Goal: Information Seeking & Learning: Check status

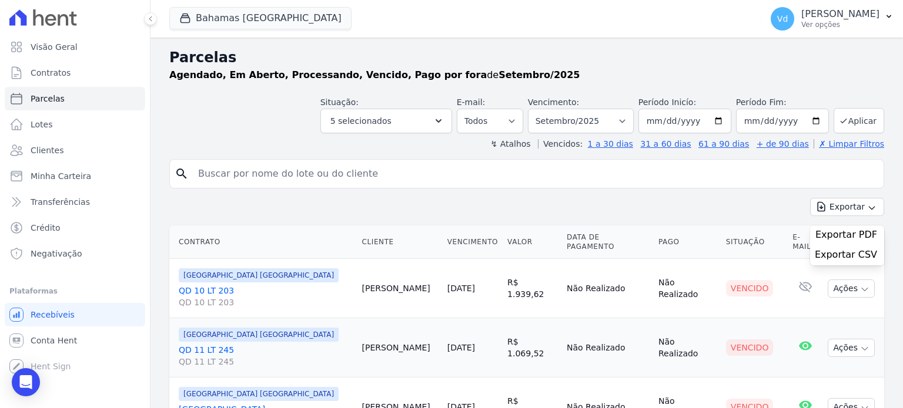
select select
click at [849, 237] on span "Exportar PDF" at bounding box center [846, 235] width 62 height 12
click at [243, 16] on button "Bahamas [GEOGRAPHIC_DATA]" at bounding box center [260, 18] width 182 height 22
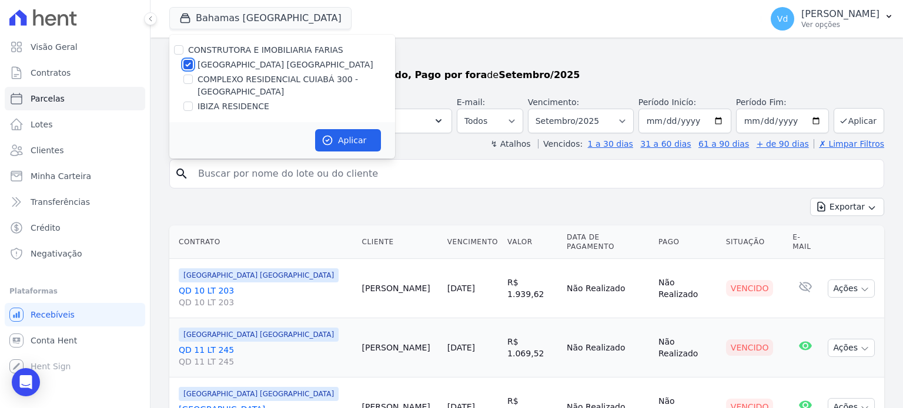
click at [187, 63] on input "[GEOGRAPHIC_DATA] [GEOGRAPHIC_DATA]" at bounding box center [187, 64] width 9 height 9
checkbox input "false"
click at [189, 79] on input "COMPLEXO RESIDENCIAL CUIABÁ 300 - [PERSON_NAME]" at bounding box center [187, 79] width 9 height 9
checkbox input "true"
click at [365, 140] on button "Aplicar" at bounding box center [348, 140] width 66 height 22
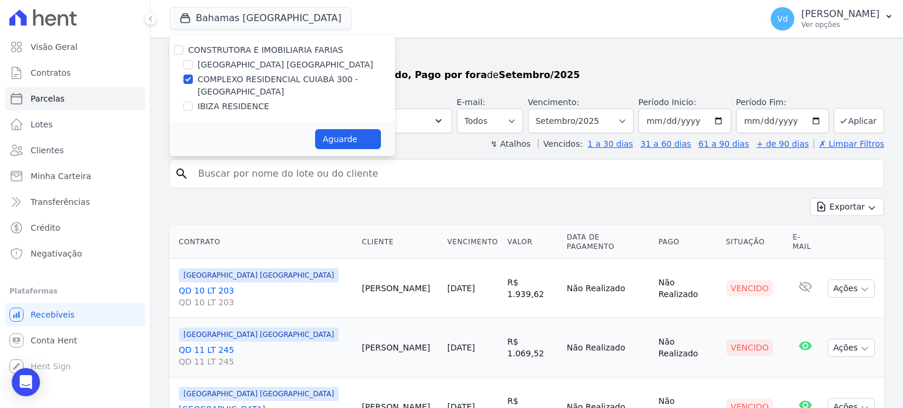
select select
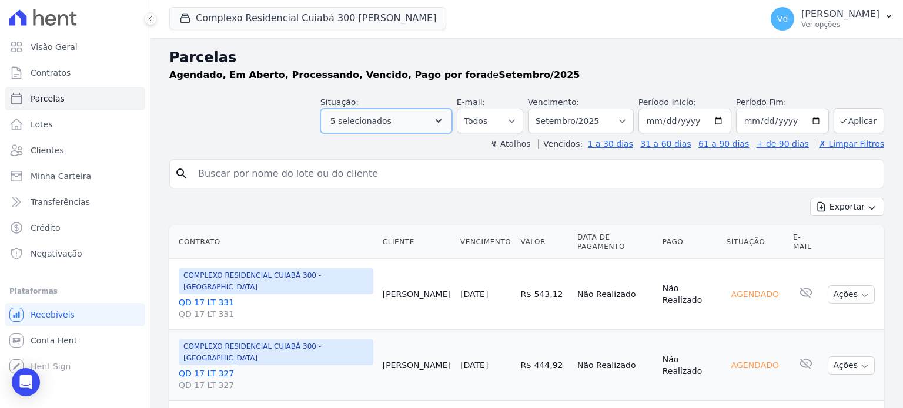
click at [444, 122] on icon "button" at bounding box center [439, 121] width 12 height 12
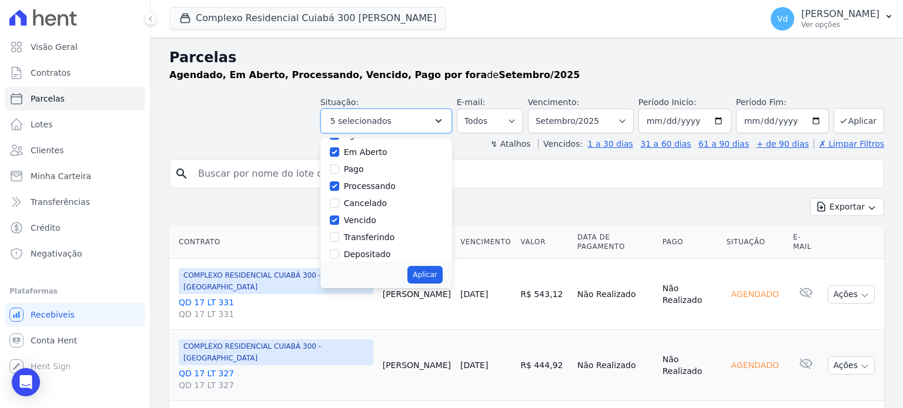
scroll to position [78, 0]
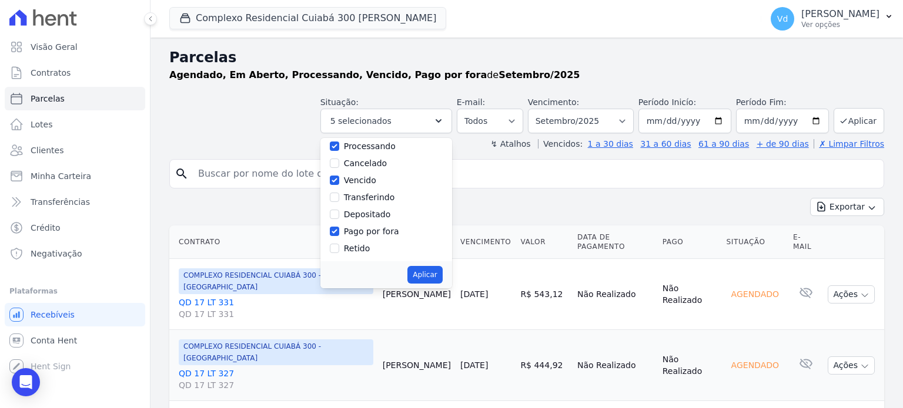
click at [237, 110] on div "Situação: Agendado Em Aberto Pago Processando Cancelado Vencido Transferindo De…" at bounding box center [526, 113] width 715 height 42
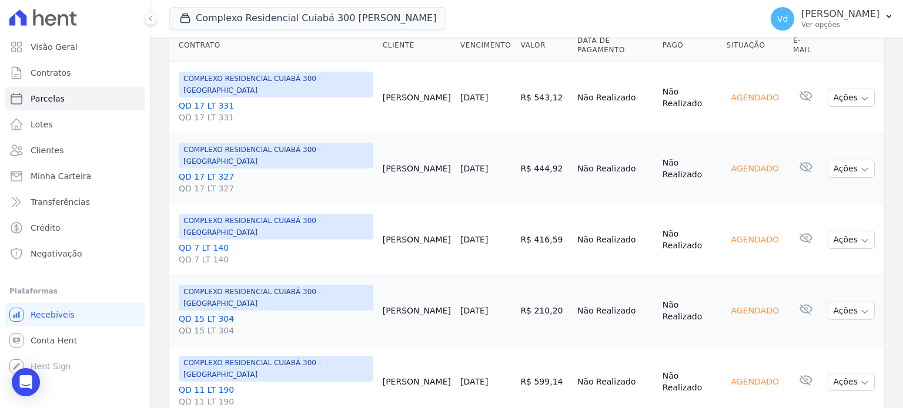
scroll to position [0, 0]
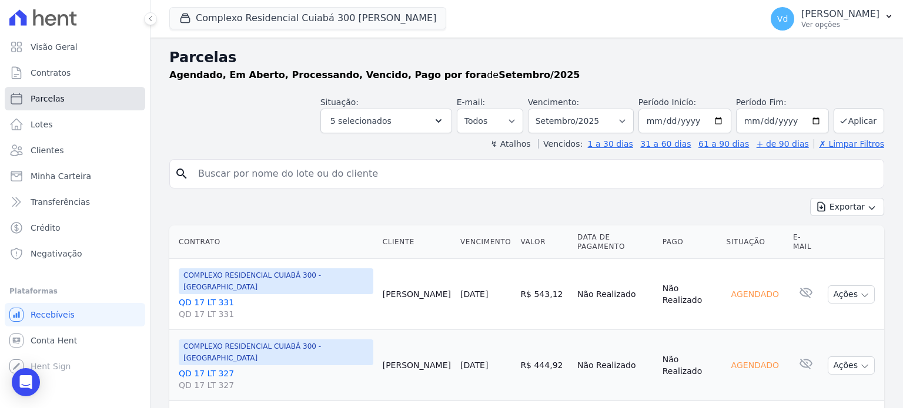
click at [53, 96] on span "Parcelas" at bounding box center [48, 99] width 34 height 12
select select
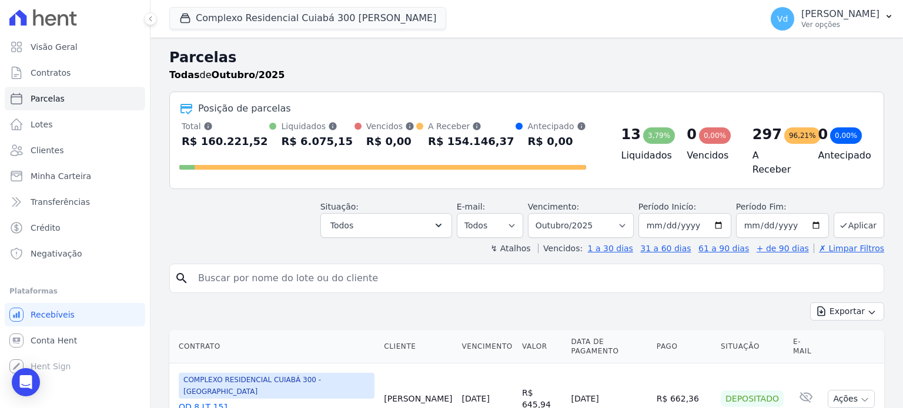
click at [597, 220] on select "Filtrar por período ──────── Todos os meses Abril/2024 Maio/2024 Junho/2024 Jul…" at bounding box center [581, 225] width 106 height 25
select select "09/2025"
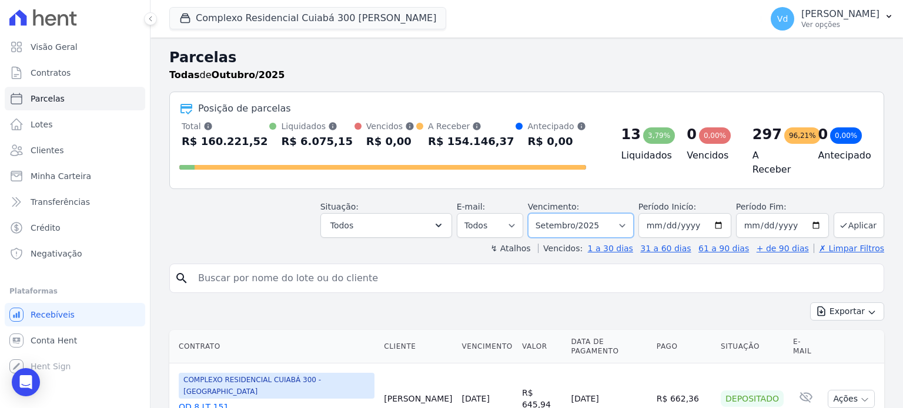
click at [537, 213] on select "Filtrar por período ──────── Todos os meses Abril/2024 Maio/2024 Junho/2024 Jul…" at bounding box center [581, 225] width 106 height 25
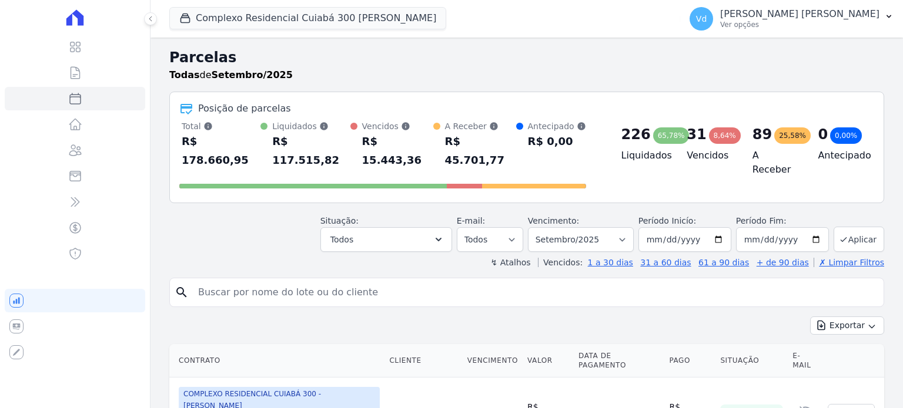
select select
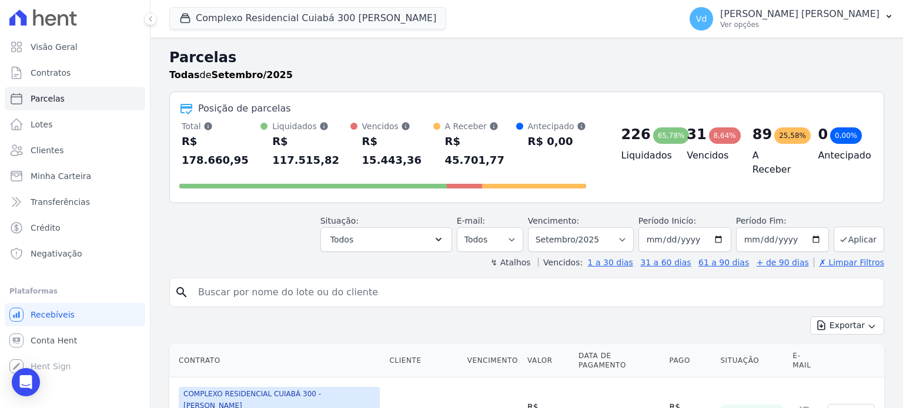
click at [597, 283] on input "search" at bounding box center [535, 293] width 688 height 24
type input "v"
click at [266, 281] on input "search" at bounding box center [535, 293] width 688 height 24
type input "v"
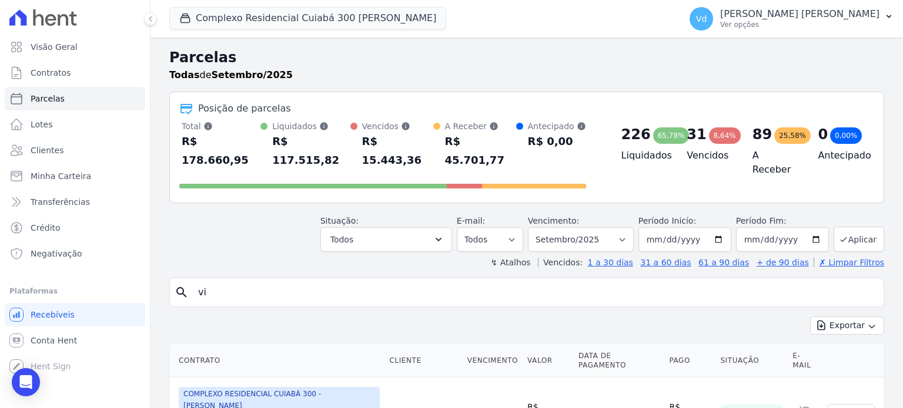
type input "v"
click at [296, 223] on div "Situação: Agendado Em Aberto Pago Processando Cancelado Vencido Transferindo De…" at bounding box center [526, 231] width 715 height 42
click at [252, 230] on div "Situação: Agendado Em Aberto Pago Processando Cancelado Vencido Transferindo De…" at bounding box center [526, 231] width 715 height 42
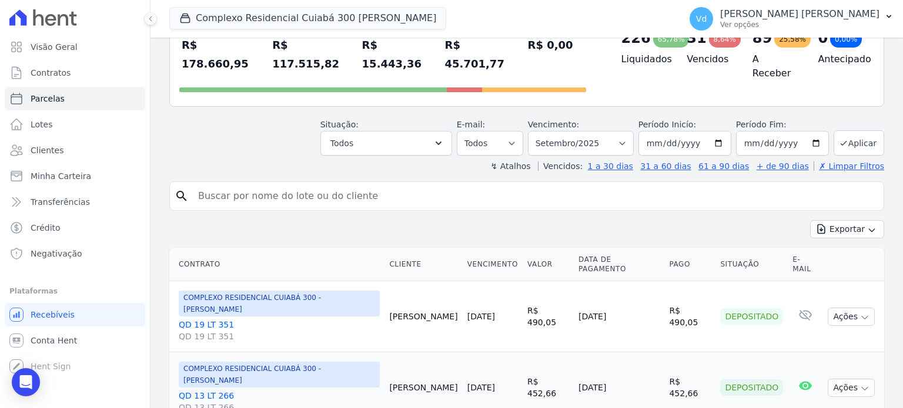
scroll to position [118, 0]
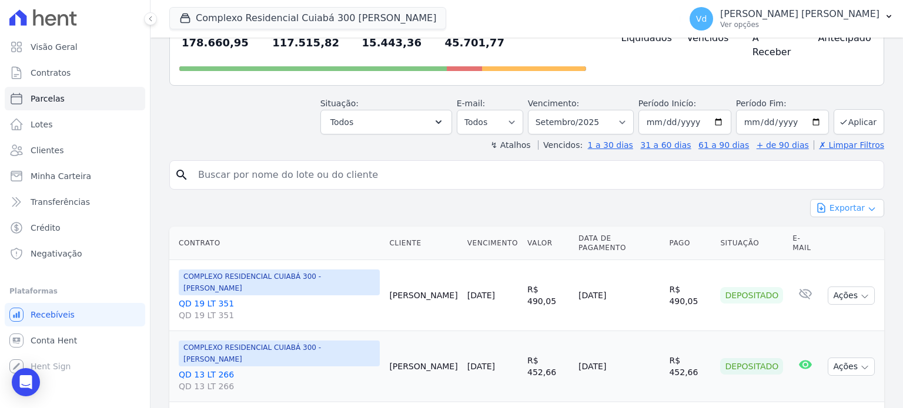
click at [842, 199] on button "Exportar" at bounding box center [847, 208] width 74 height 18
click at [843, 250] on span "Exportar CSV" at bounding box center [846, 256] width 62 height 12
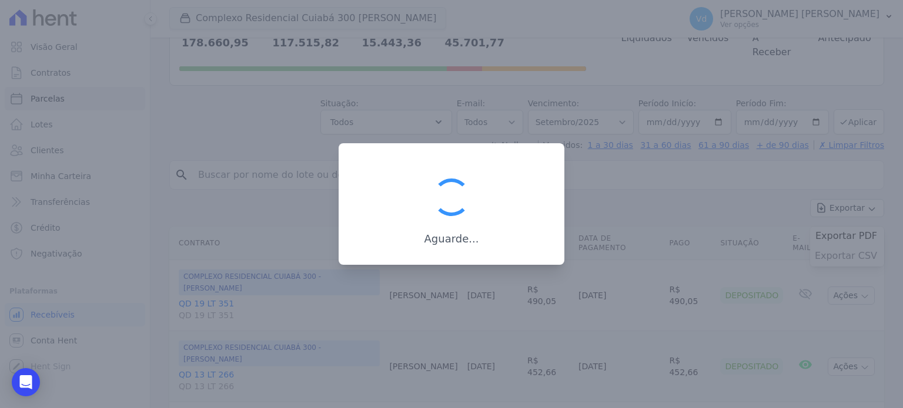
click at [843, 237] on div at bounding box center [451, 204] width 903 height 408
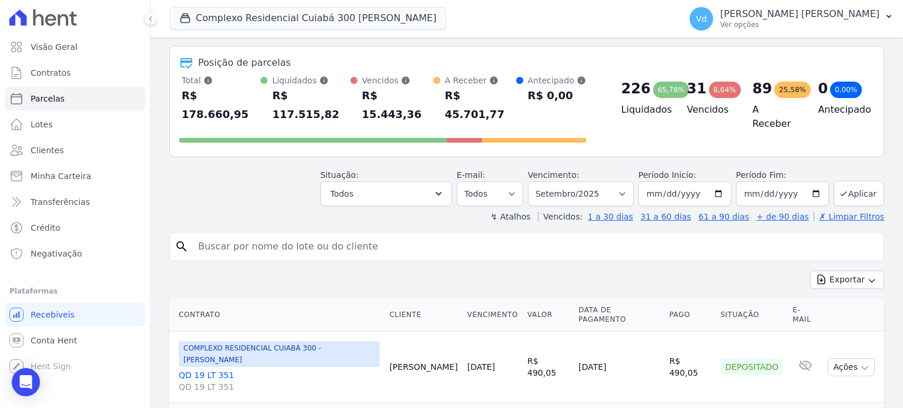
scroll to position [0, 0]
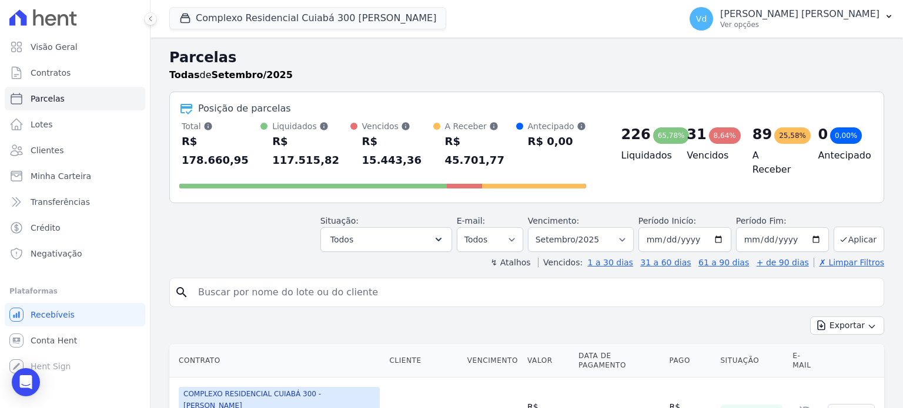
click at [762, 137] on div "89 25,58%" at bounding box center [775, 134] width 47 height 19
click at [774, 135] on div "25,58%" at bounding box center [792, 136] width 36 height 16
click at [778, 151] on h4 "A Receber" at bounding box center [775, 163] width 47 height 28
click at [287, 21] on button "Complexo Residencial Cuiabá 300 [PERSON_NAME]" at bounding box center [307, 18] width 277 height 22
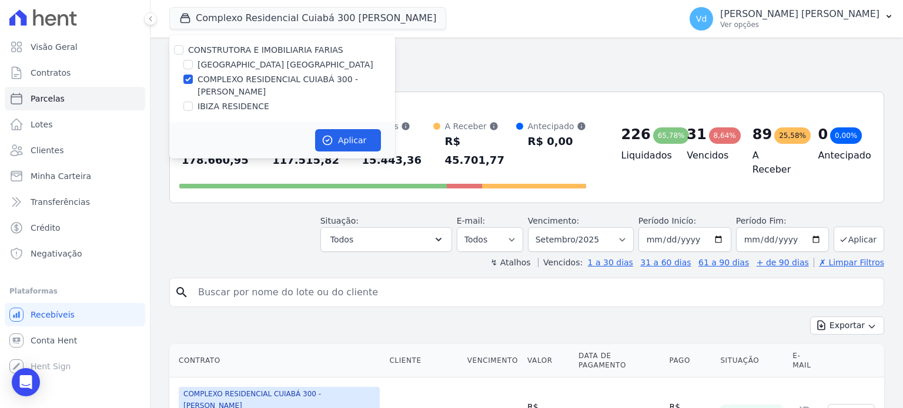
click at [242, 68] on label "[GEOGRAPHIC_DATA] [GEOGRAPHIC_DATA]" at bounding box center [285, 65] width 176 height 12
click at [193, 68] on input "[GEOGRAPHIC_DATA] [GEOGRAPHIC_DATA]" at bounding box center [187, 64] width 9 height 9
checkbox input "true"
click at [192, 79] on input "COMPLEXO RESIDENCIAL CUIABÁ 300 - [PERSON_NAME]" at bounding box center [187, 79] width 9 height 9
checkbox input "false"
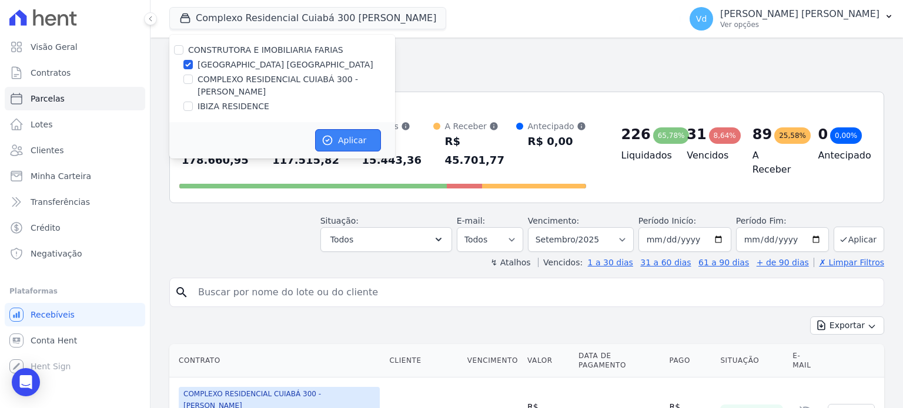
click at [354, 143] on button "Aplicar" at bounding box center [348, 140] width 66 height 22
select select
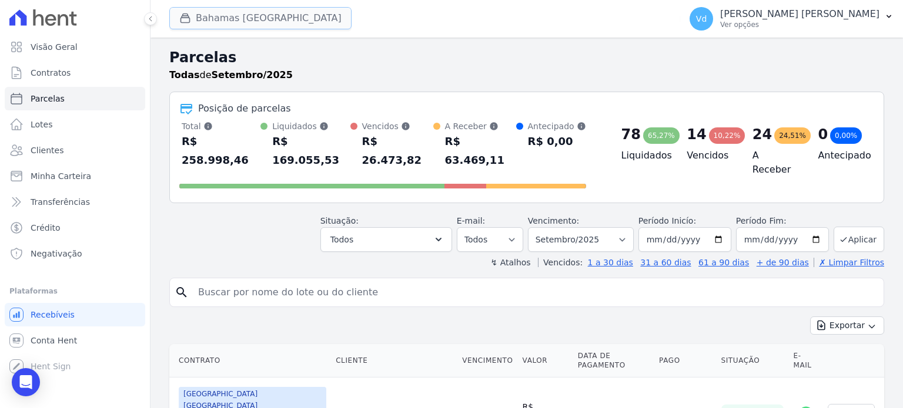
click at [268, 21] on button "Bahamas [GEOGRAPHIC_DATA]" at bounding box center [260, 18] width 182 height 22
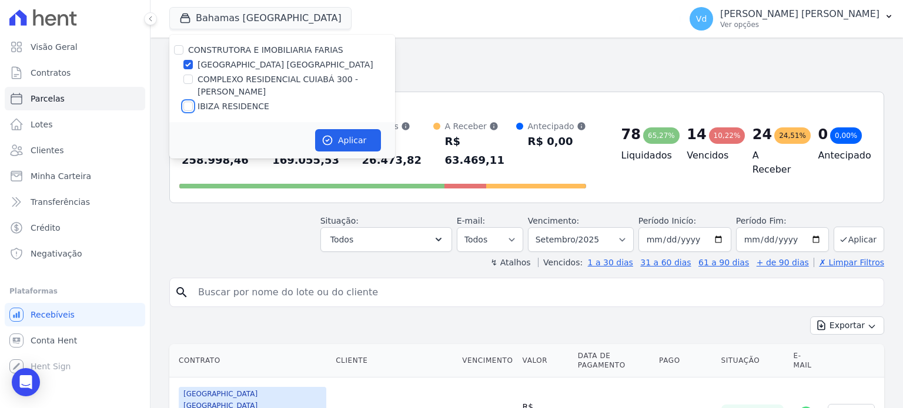
click at [190, 105] on input "IBIZA RESIDENCE" at bounding box center [187, 106] width 9 height 9
checkbox input "true"
drag, startPoint x: 190, startPoint y: 63, endPoint x: 205, endPoint y: 73, distance: 18.6
click at [189, 62] on input "[GEOGRAPHIC_DATA] [GEOGRAPHIC_DATA]" at bounding box center [187, 64] width 9 height 9
checkbox input "false"
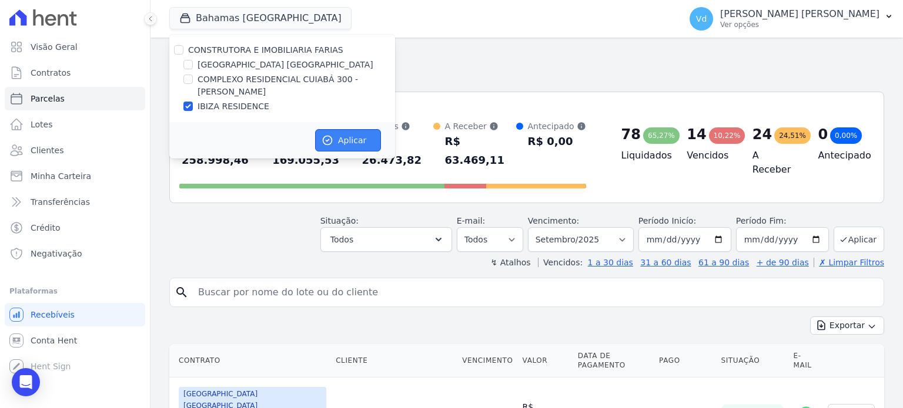
click at [339, 138] on button "Aplicar" at bounding box center [348, 140] width 66 height 22
select select
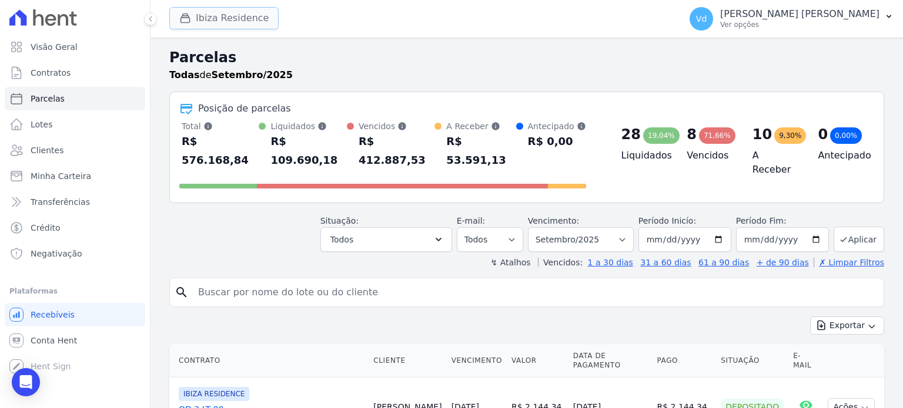
click at [212, 19] on button "Ibiza Residence" at bounding box center [223, 18] width 109 height 22
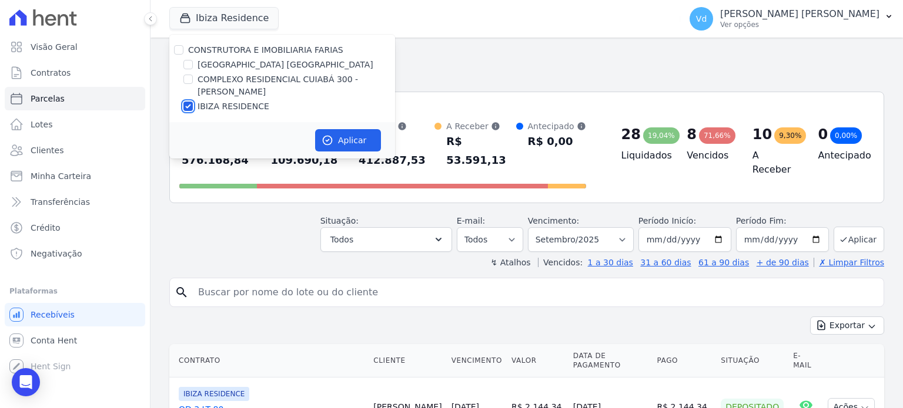
drag, startPoint x: 189, startPoint y: 108, endPoint x: 187, endPoint y: 93, distance: 14.8
click at [188, 107] on input "IBIZA RESIDENCE" at bounding box center [187, 106] width 9 height 9
checkbox input "false"
click at [186, 80] on input "COMPLEXO RESIDENCIAL CUIABÁ 300 - [PERSON_NAME]" at bounding box center [187, 79] width 9 height 9
checkbox input "true"
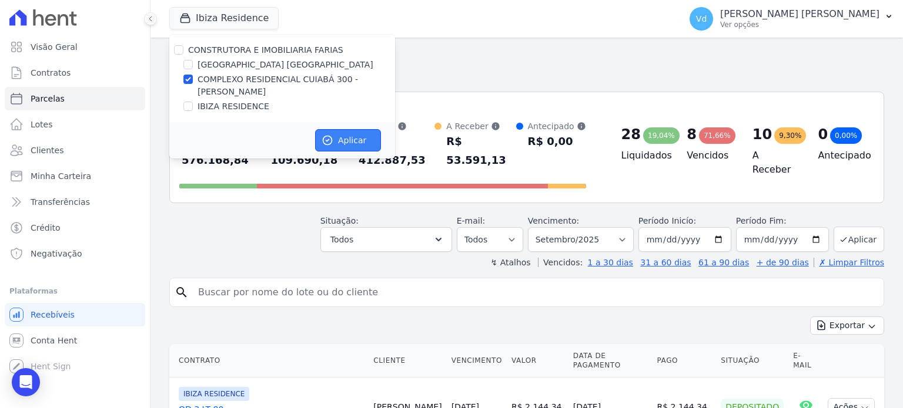
click at [348, 138] on button "Aplicar" at bounding box center [348, 140] width 66 height 22
select select
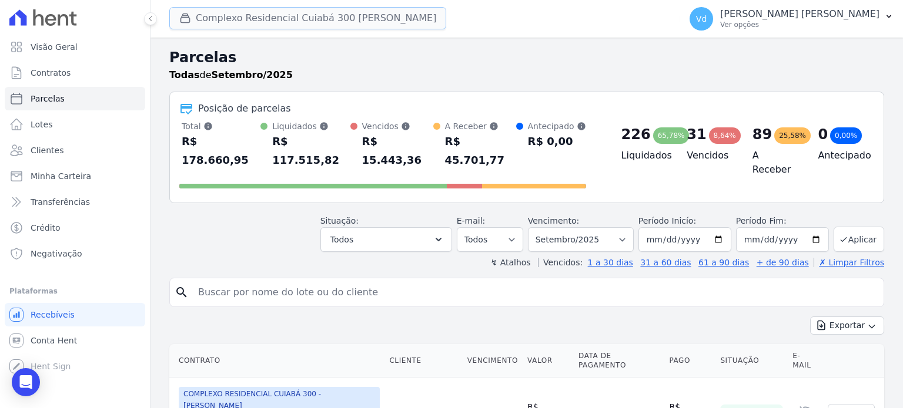
click at [348, 17] on button "Complexo Residencial Cuiabá 300 [PERSON_NAME]" at bounding box center [307, 18] width 277 height 22
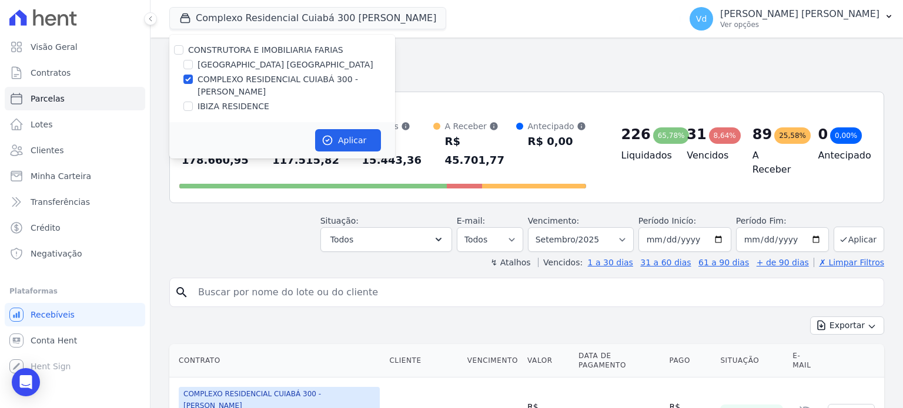
click at [207, 68] on label "[GEOGRAPHIC_DATA] [GEOGRAPHIC_DATA]" at bounding box center [285, 65] width 176 height 12
click at [193, 68] on input "[GEOGRAPHIC_DATA] [GEOGRAPHIC_DATA]" at bounding box center [187, 64] width 9 height 9
checkbox input "true"
click at [190, 82] on input "COMPLEXO RESIDENCIAL CUIABÁ 300 - [PERSON_NAME]" at bounding box center [187, 79] width 9 height 9
checkbox input "false"
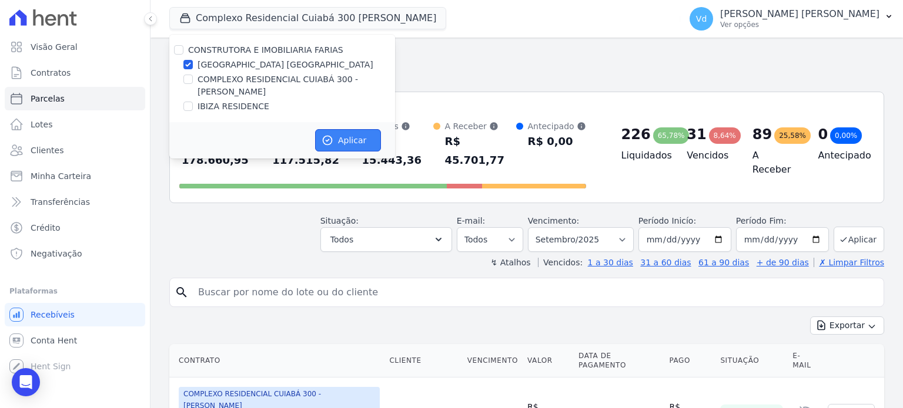
drag, startPoint x: 359, startPoint y: 145, endPoint x: 365, endPoint y: 143, distance: 6.7
click at [357, 143] on button "Aplicar" at bounding box center [348, 140] width 66 height 22
select select
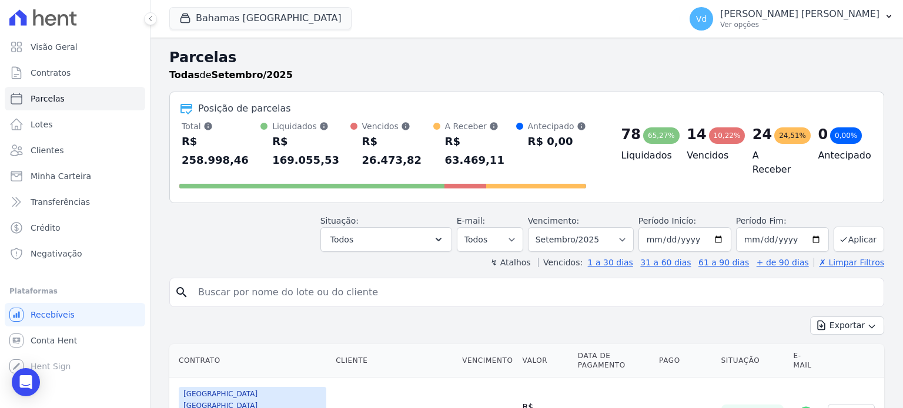
click at [776, 135] on div "24,51%" at bounding box center [792, 136] width 36 height 16
click at [780, 136] on div "24,51%" at bounding box center [792, 136] width 36 height 16
click at [779, 135] on div "24,51%" at bounding box center [792, 136] width 36 height 16
click at [774, 136] on div "24,51%" at bounding box center [792, 136] width 36 height 16
click at [239, 20] on button "Bahamas [GEOGRAPHIC_DATA]" at bounding box center [260, 18] width 182 height 22
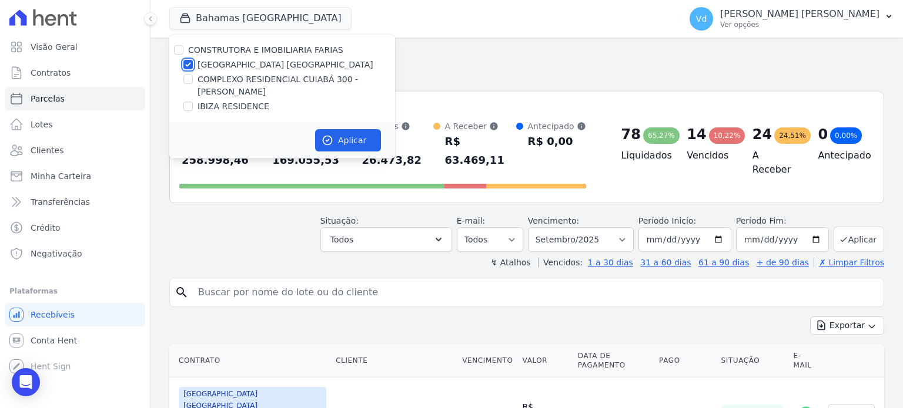
drag, startPoint x: 190, startPoint y: 64, endPoint x: 186, endPoint y: 88, distance: 24.4
click at [189, 63] on input "[GEOGRAPHIC_DATA] [GEOGRAPHIC_DATA]" at bounding box center [187, 64] width 9 height 9
checkbox input "false"
click at [186, 103] on input "IBIZA RESIDENCE" at bounding box center [187, 106] width 9 height 9
checkbox input "true"
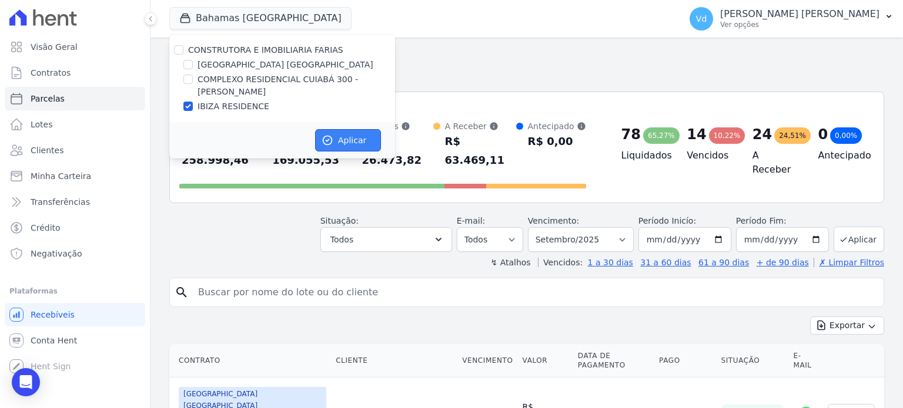
click at [366, 143] on button "Aplicar" at bounding box center [348, 140] width 66 height 22
select select
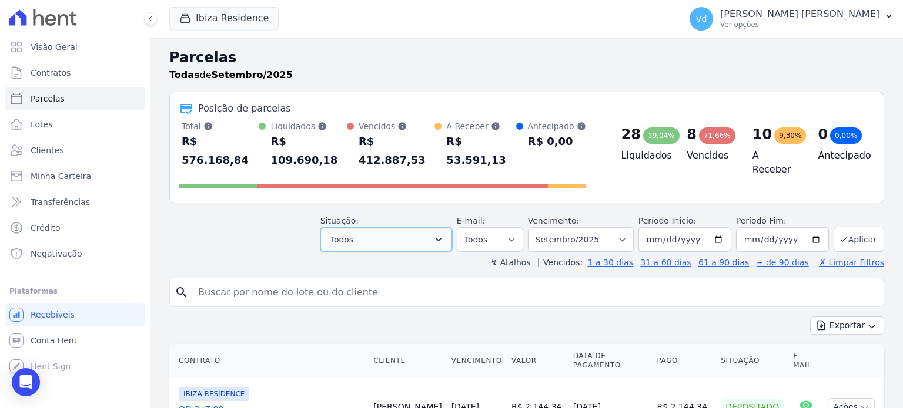
click at [444, 234] on icon "button" at bounding box center [439, 240] width 12 height 12
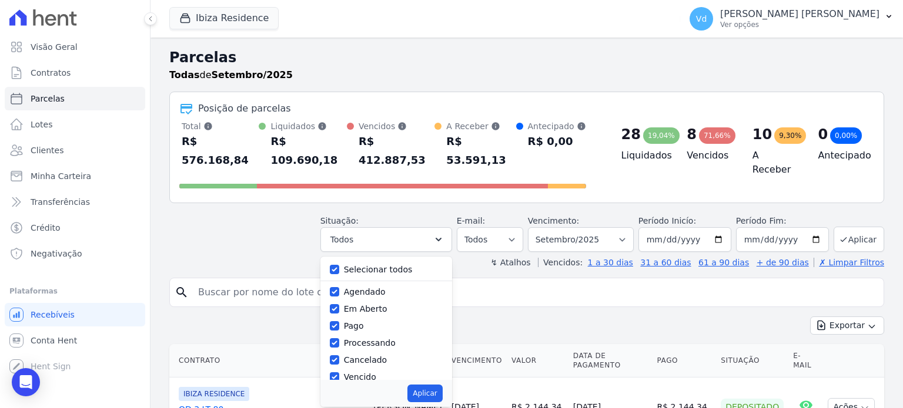
click at [366, 265] on label "Selecionar todos" at bounding box center [378, 269] width 69 height 9
click at [339, 265] on input "Selecionar todos" at bounding box center [334, 269] width 9 height 9
checkbox input "false"
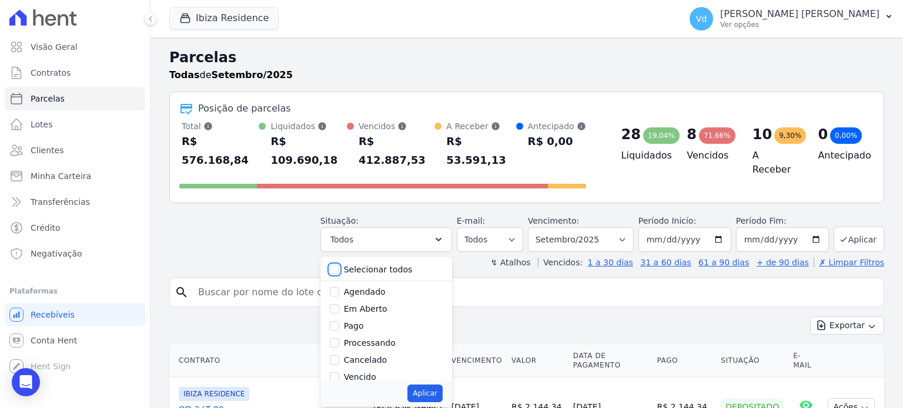
checkbox input "false"
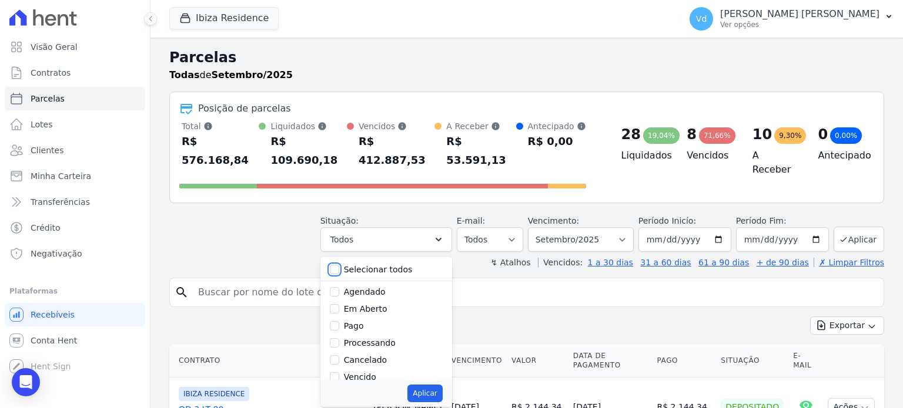
checkbox input "false"
click at [339, 373] on input "Vencido" at bounding box center [334, 377] width 9 height 9
checkbox input "true"
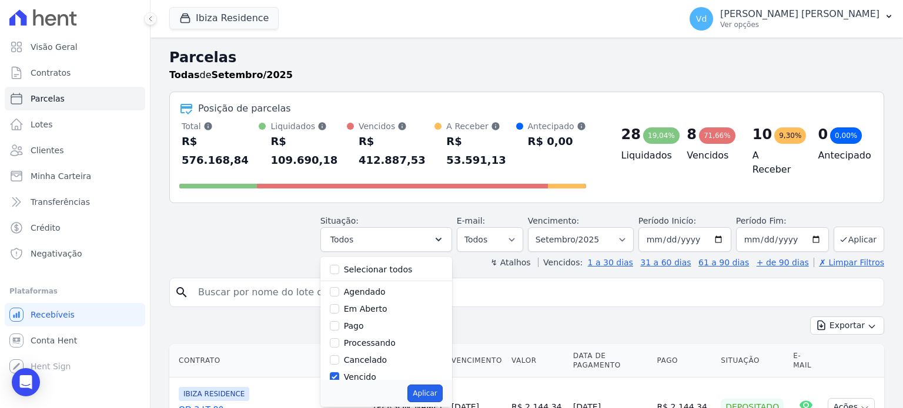
click at [440, 385] on button "Aplicar" at bounding box center [424, 394] width 35 height 18
select select "overdue"
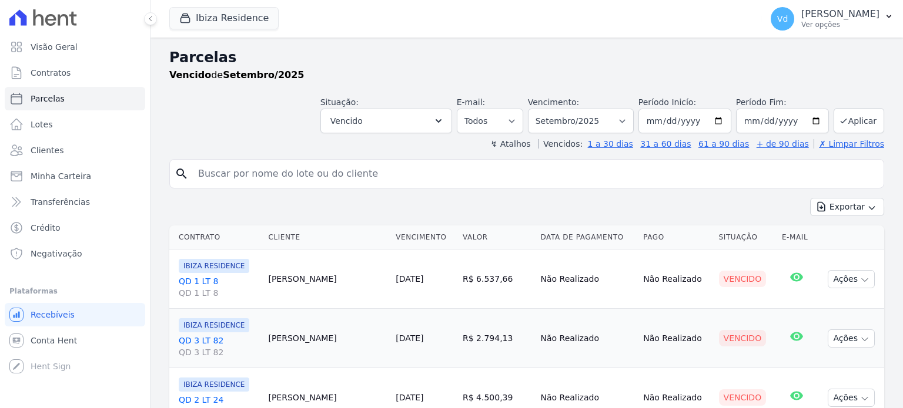
select select
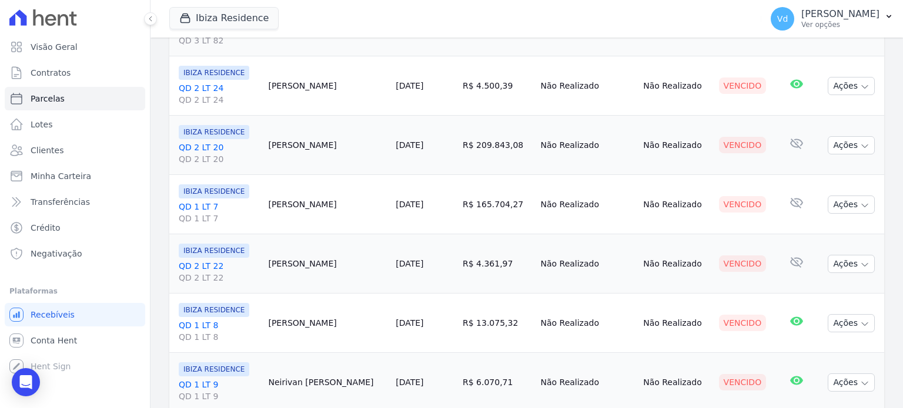
scroll to position [292, 0]
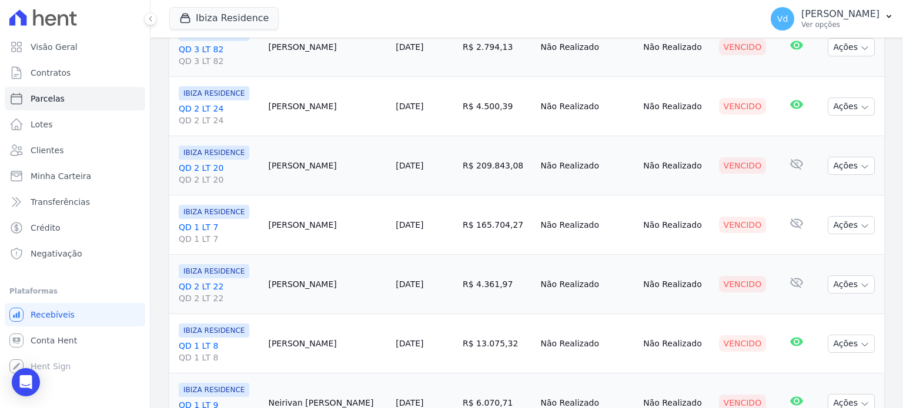
click at [313, 196] on td "Cristiano Marin" at bounding box center [327, 225] width 128 height 59
click at [322, 162] on td "Andreia Mendes" at bounding box center [327, 165] width 128 height 59
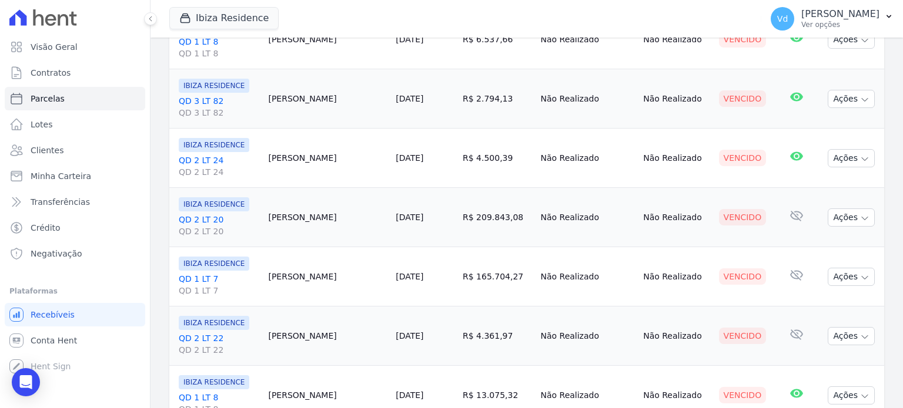
scroll to position [233, 0]
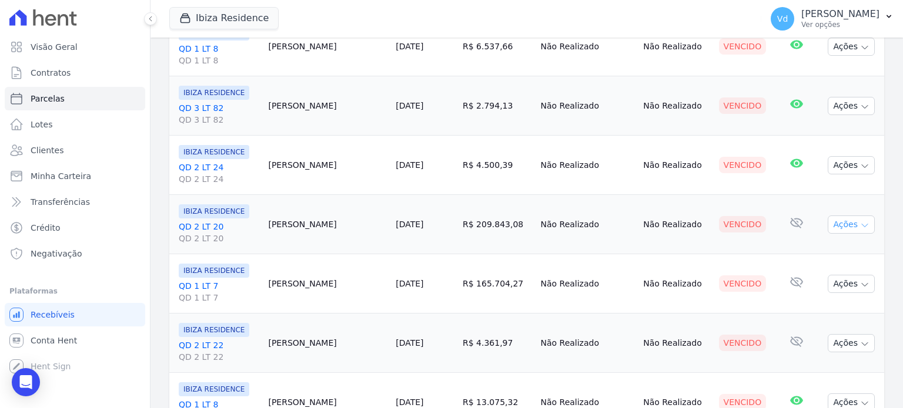
click at [860, 221] on icon "button" at bounding box center [864, 225] width 9 height 9
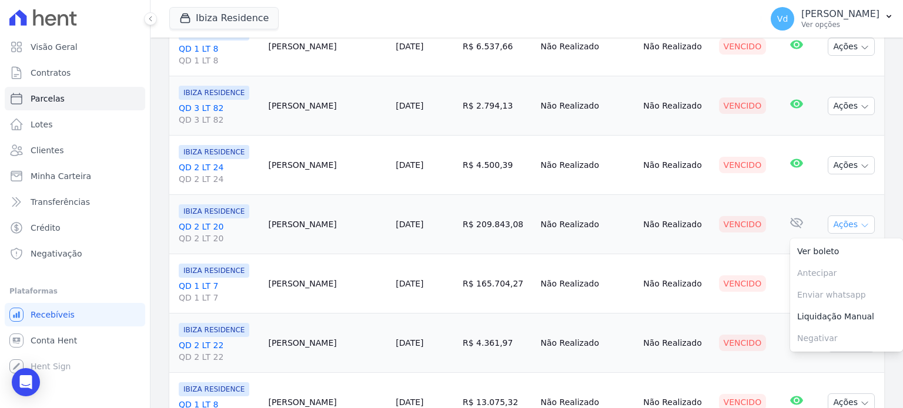
click at [860, 221] on icon "button" at bounding box center [864, 225] width 9 height 9
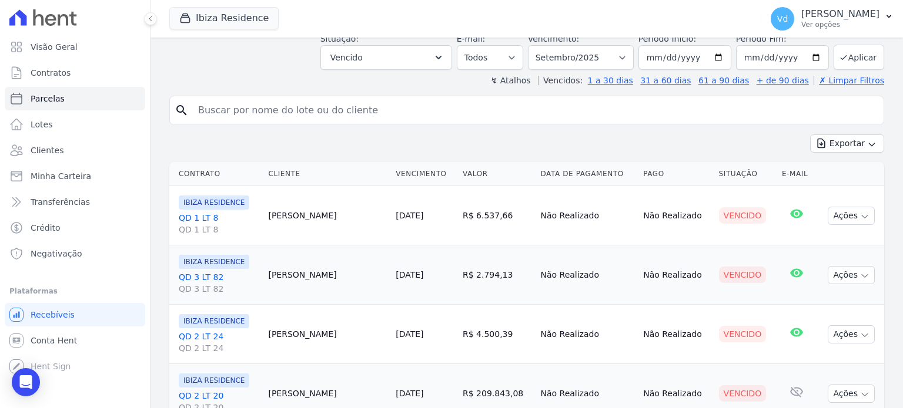
scroll to position [56, 0]
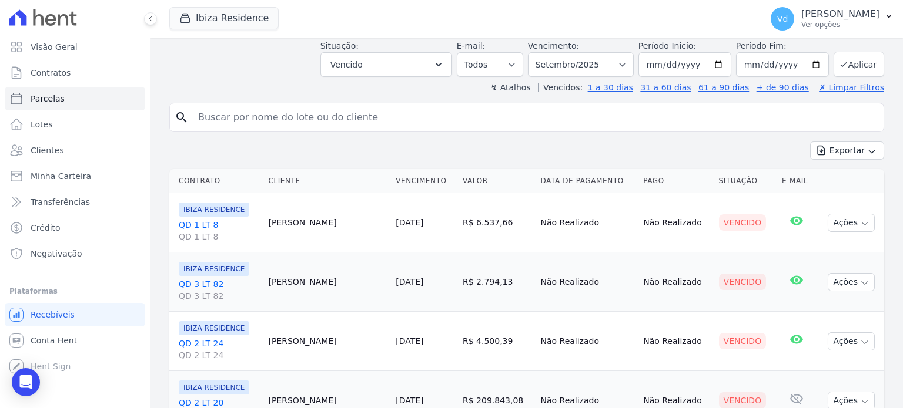
click at [387, 133] on div "search Exportar Exportar PDF Exportar CSV Contrato Cliente Vencimento Valor Dat…" at bounding box center [526, 399] width 715 height 592
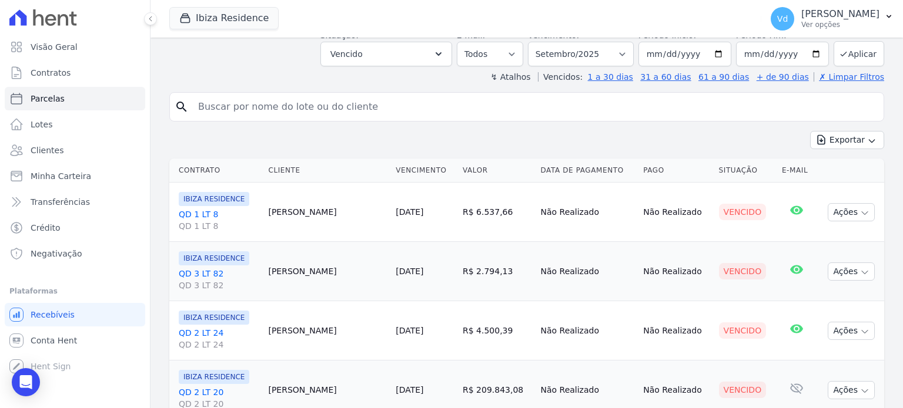
scroll to position [0, 0]
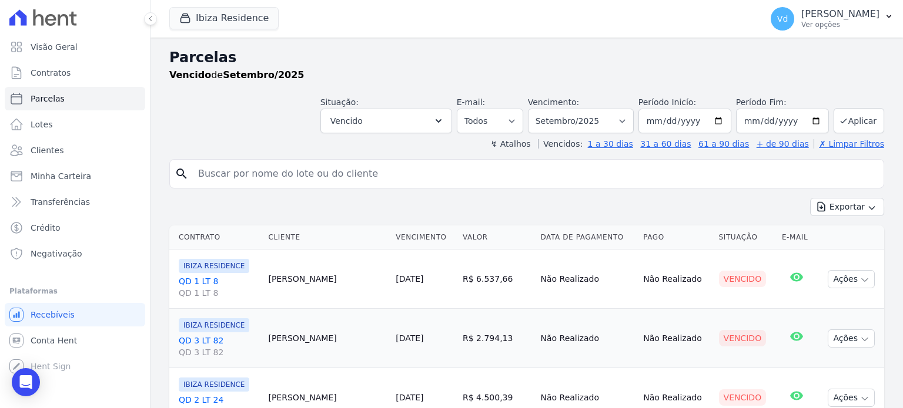
click at [456, 210] on div "Exportar Exportar PDF Exportar CSV" at bounding box center [526, 212] width 715 height 28
click at [231, 14] on button "Ibiza Residence" at bounding box center [223, 18] width 109 height 22
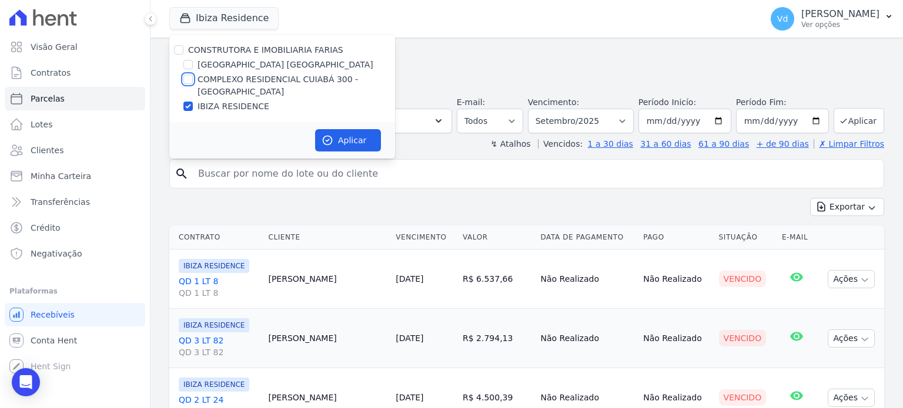
click at [190, 81] on input "COMPLEXO RESIDENCIAL CUIABÁ 300 - [PERSON_NAME]" at bounding box center [187, 79] width 9 height 9
checkbox input "true"
click at [190, 105] on input "IBIZA RESIDENCE" at bounding box center [187, 106] width 9 height 9
checkbox input "false"
click at [360, 145] on button "Aplicar" at bounding box center [348, 140] width 66 height 22
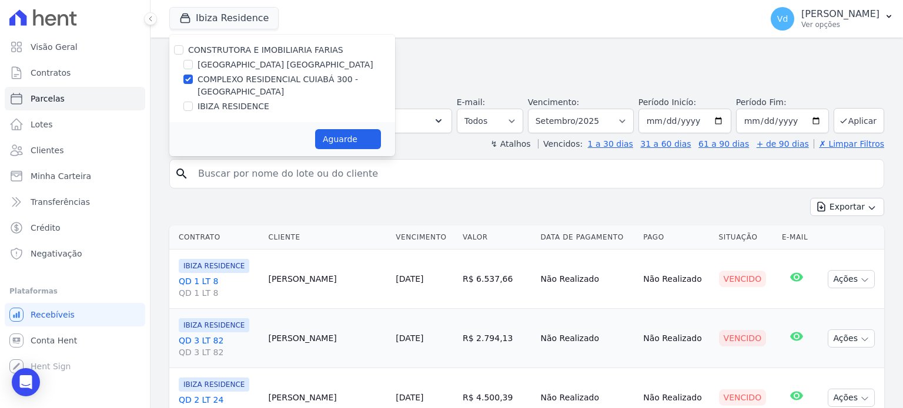
select select
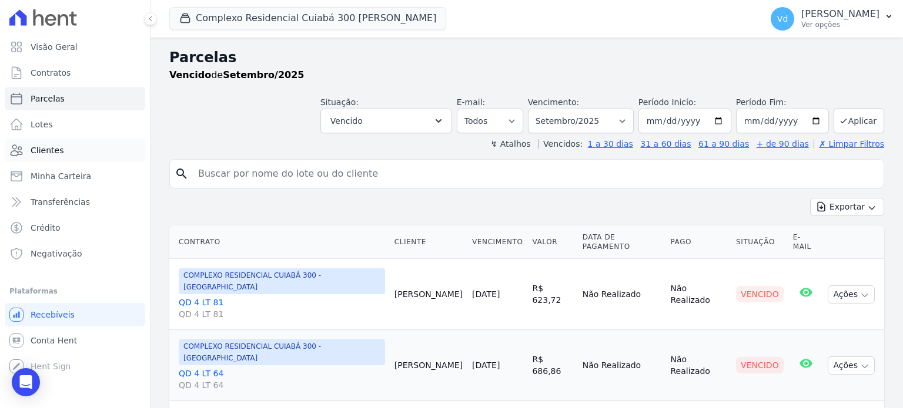
click at [75, 148] on link "Clientes" at bounding box center [75, 151] width 140 height 24
click at [259, 175] on input "search" at bounding box center [535, 174] width 688 height 24
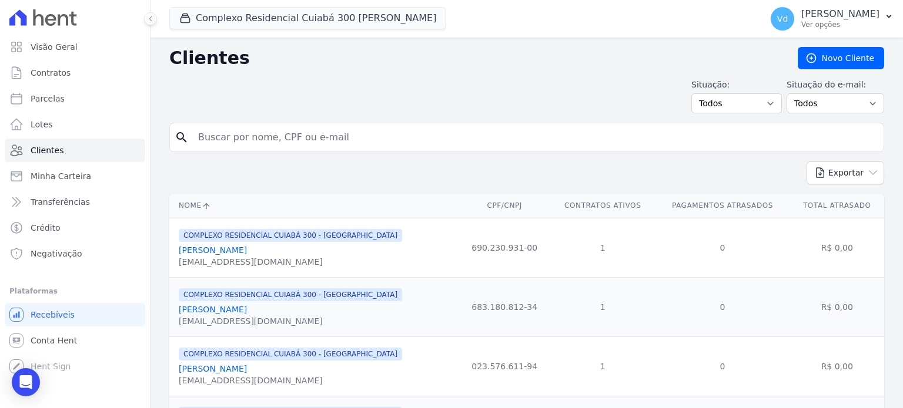
click at [296, 136] on input "search" at bounding box center [535, 138] width 688 height 24
type input "danilo"
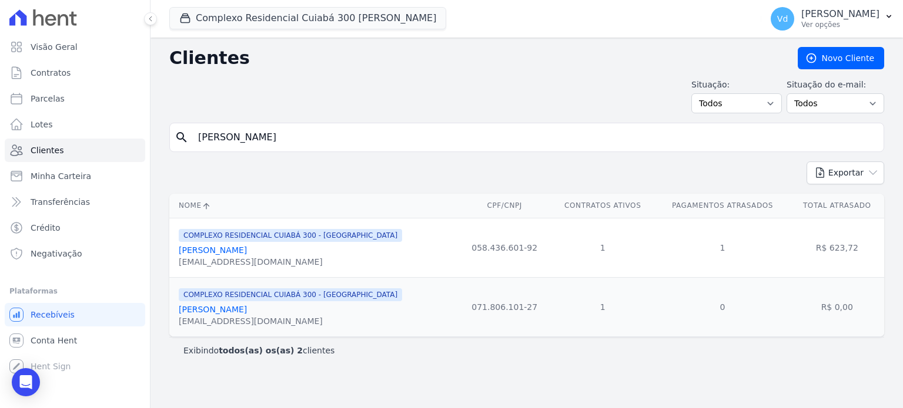
click at [247, 250] on link "Danilo Henrique De Arruda" at bounding box center [213, 250] width 68 height 9
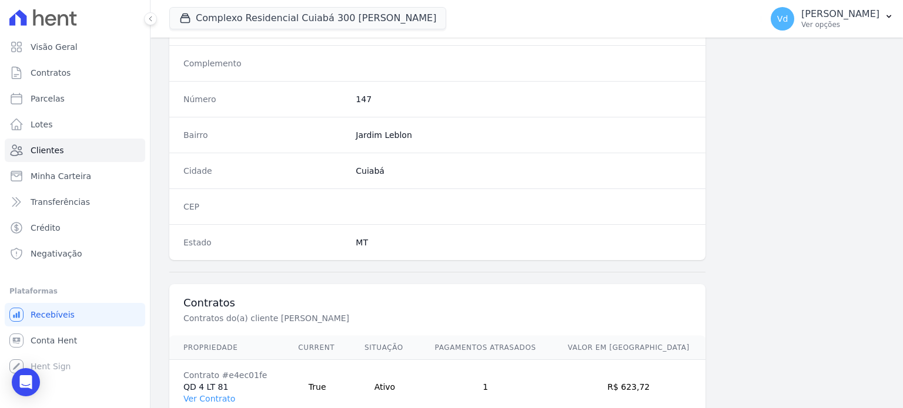
scroll to position [687, 0]
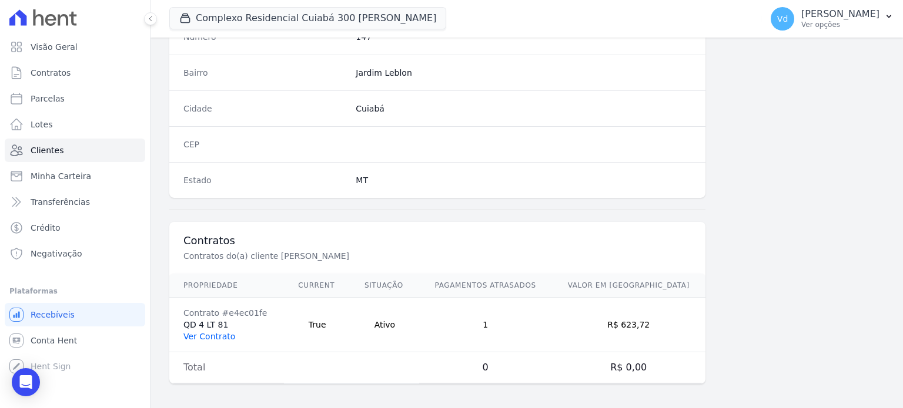
click at [193, 336] on link "Ver Contrato" at bounding box center [209, 336] width 52 height 9
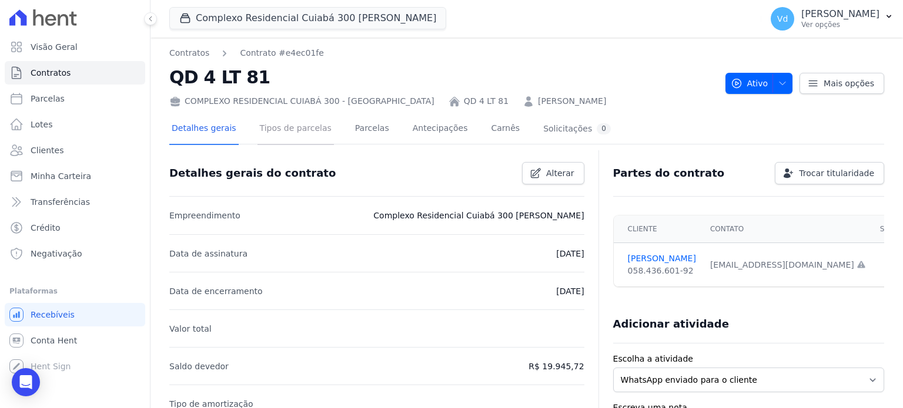
click at [282, 133] on link "Tipos de parcelas" at bounding box center [295, 129] width 76 height 31
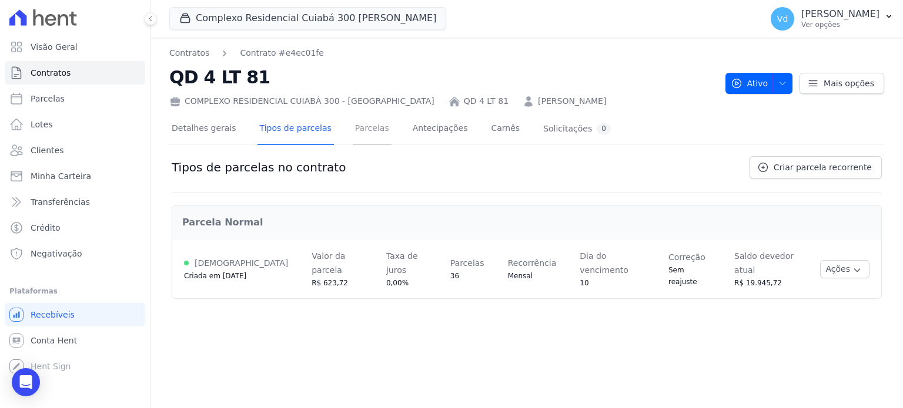
click at [356, 130] on link "Parcelas" at bounding box center [372, 129] width 39 height 31
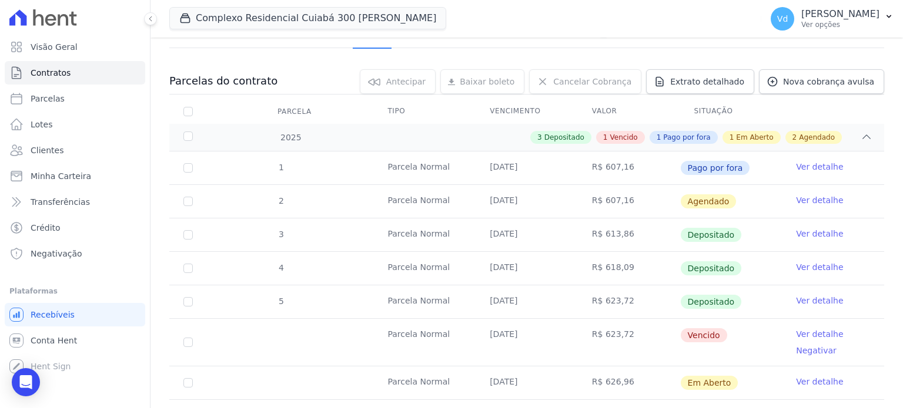
scroll to position [118, 0]
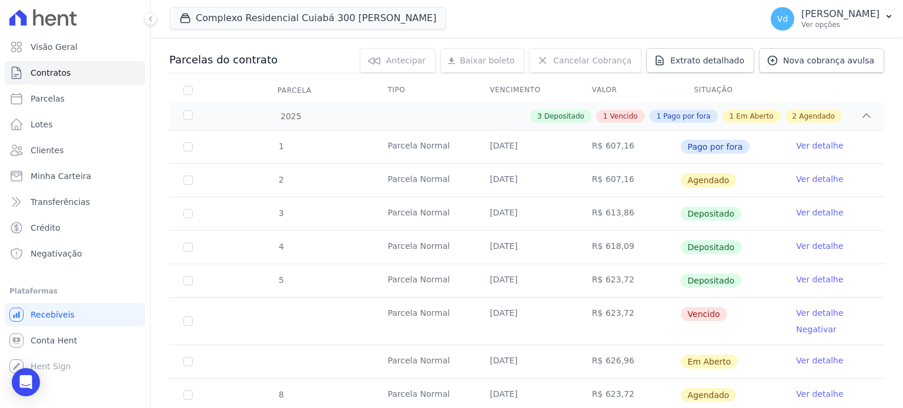
click at [813, 277] on link "Ver detalhe" at bounding box center [819, 280] width 47 height 12
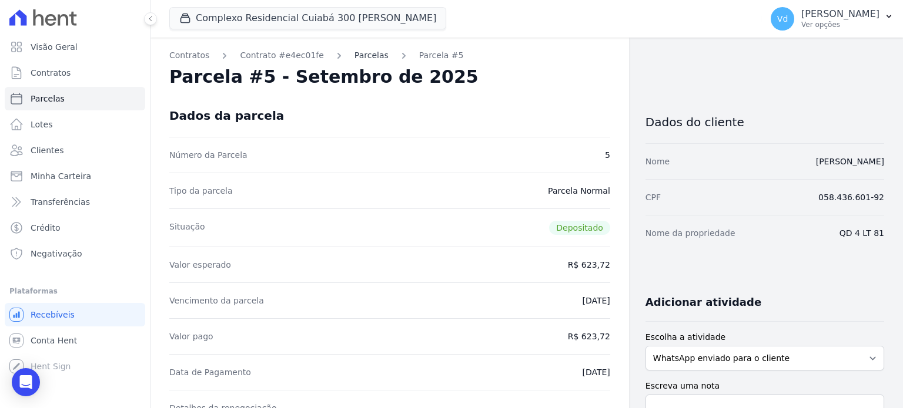
click at [354, 56] on link "Parcelas" at bounding box center [371, 55] width 34 height 12
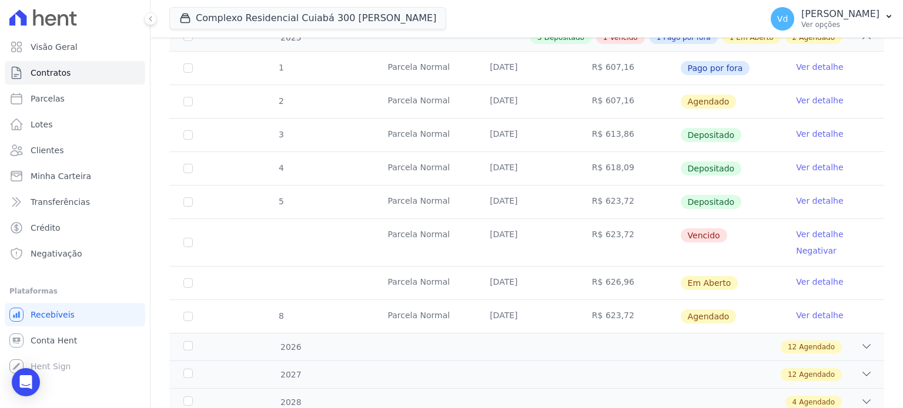
scroll to position [176, 0]
